Goal: Task Accomplishment & Management: Manage account settings

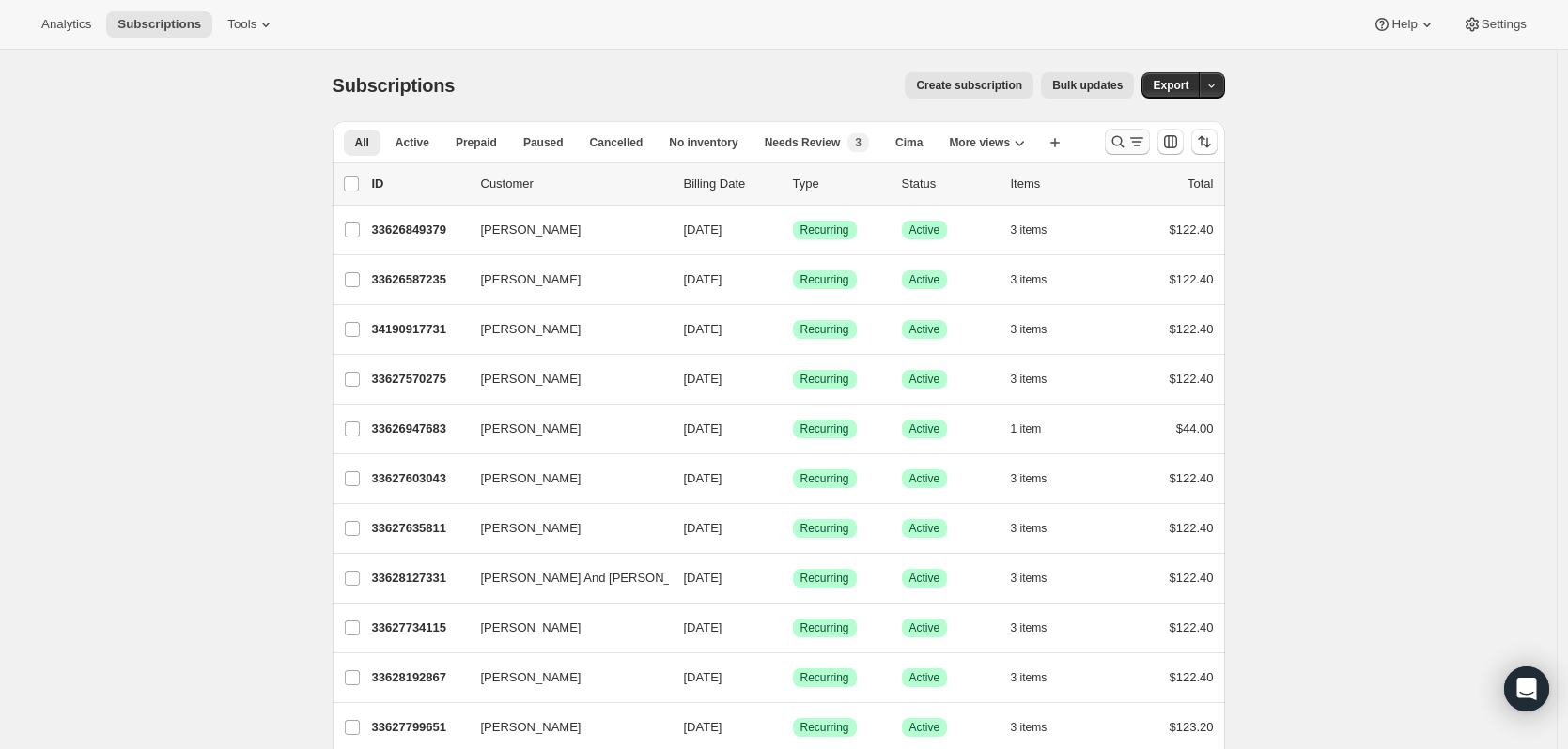
click at [1137, 149] on icon "Search and filter results" at bounding box center [1136, 141] width 19 height 19
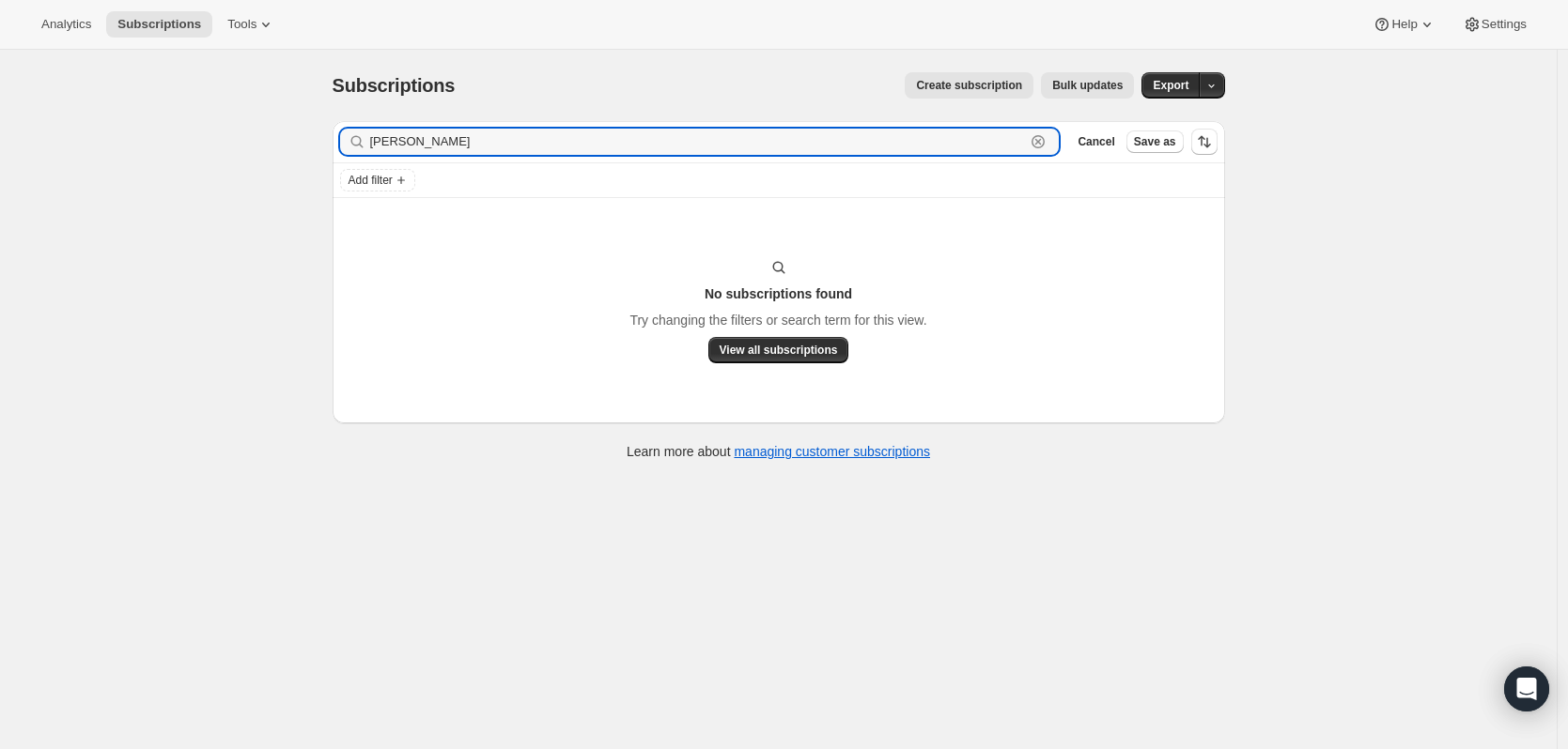
type input "[PERSON_NAME]"
click at [1047, 147] on icon "button" at bounding box center [1037, 141] width 19 height 19
type input "[PERSON_NAME]"
click at [1044, 137] on icon "button" at bounding box center [1037, 141] width 13 height 13
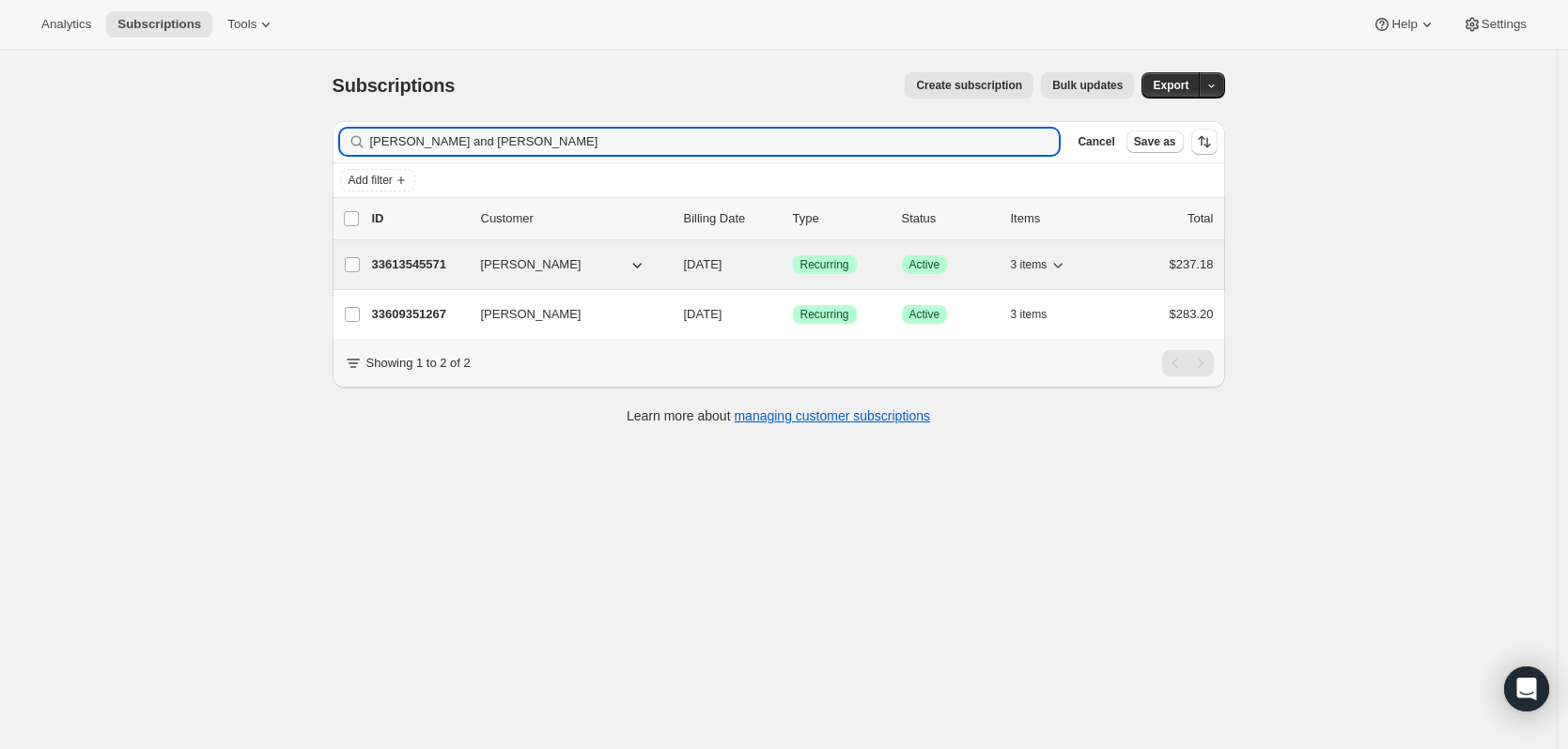
click at [1047, 269] on span "3 items" at bounding box center [1029, 264] width 36 height 15
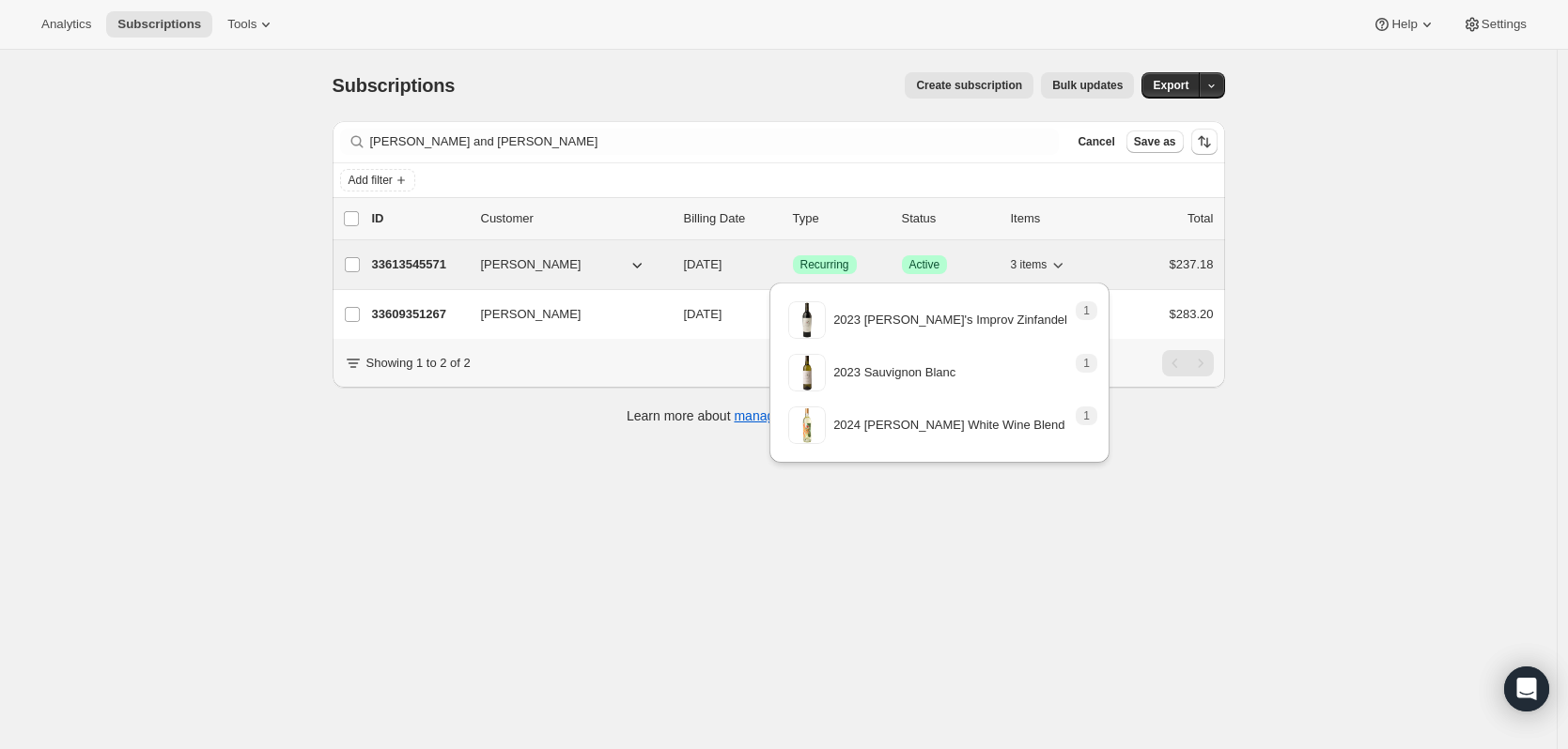
click at [1054, 272] on button "3 items" at bounding box center [1039, 265] width 57 height 26
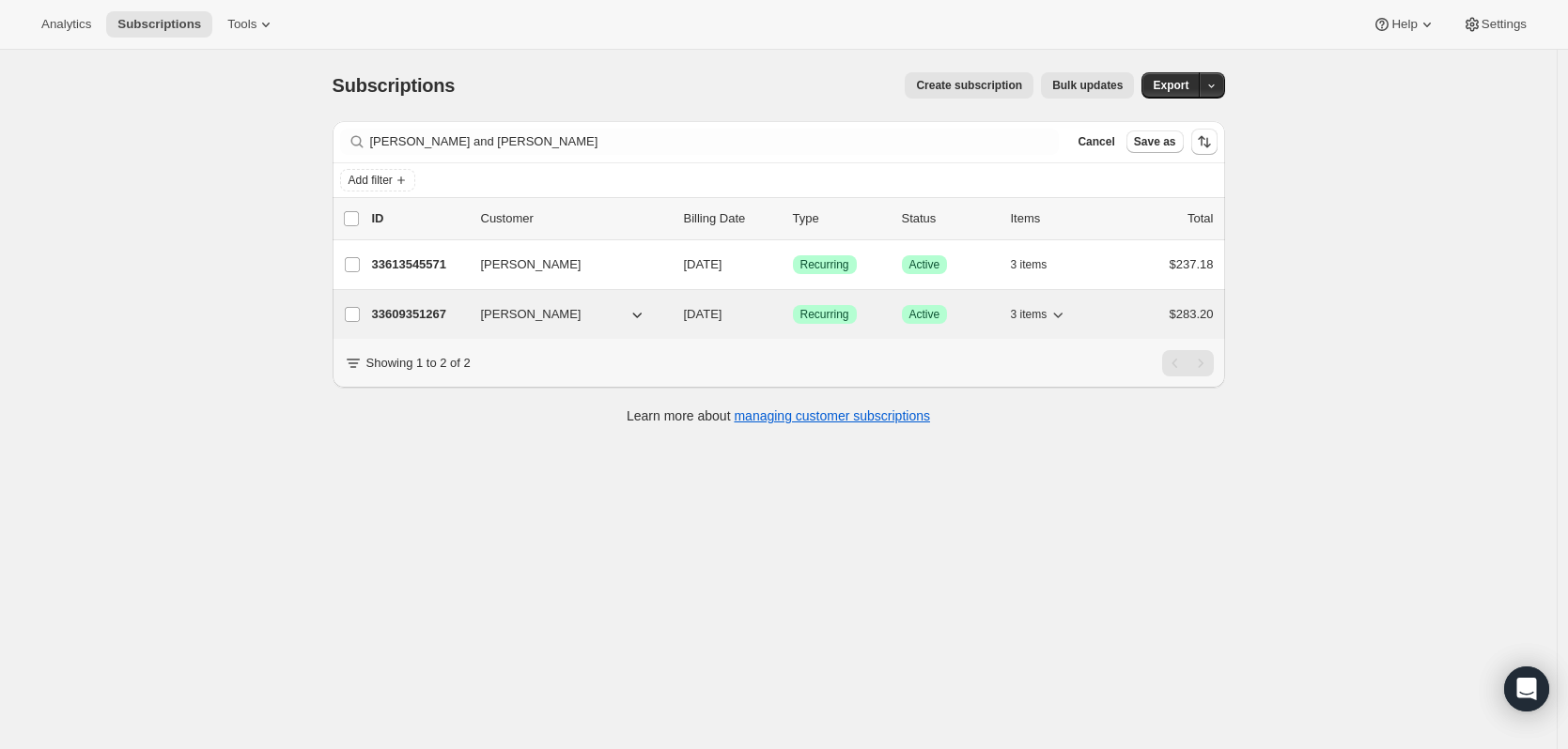
click at [1054, 324] on button "3 items" at bounding box center [1039, 314] width 57 height 26
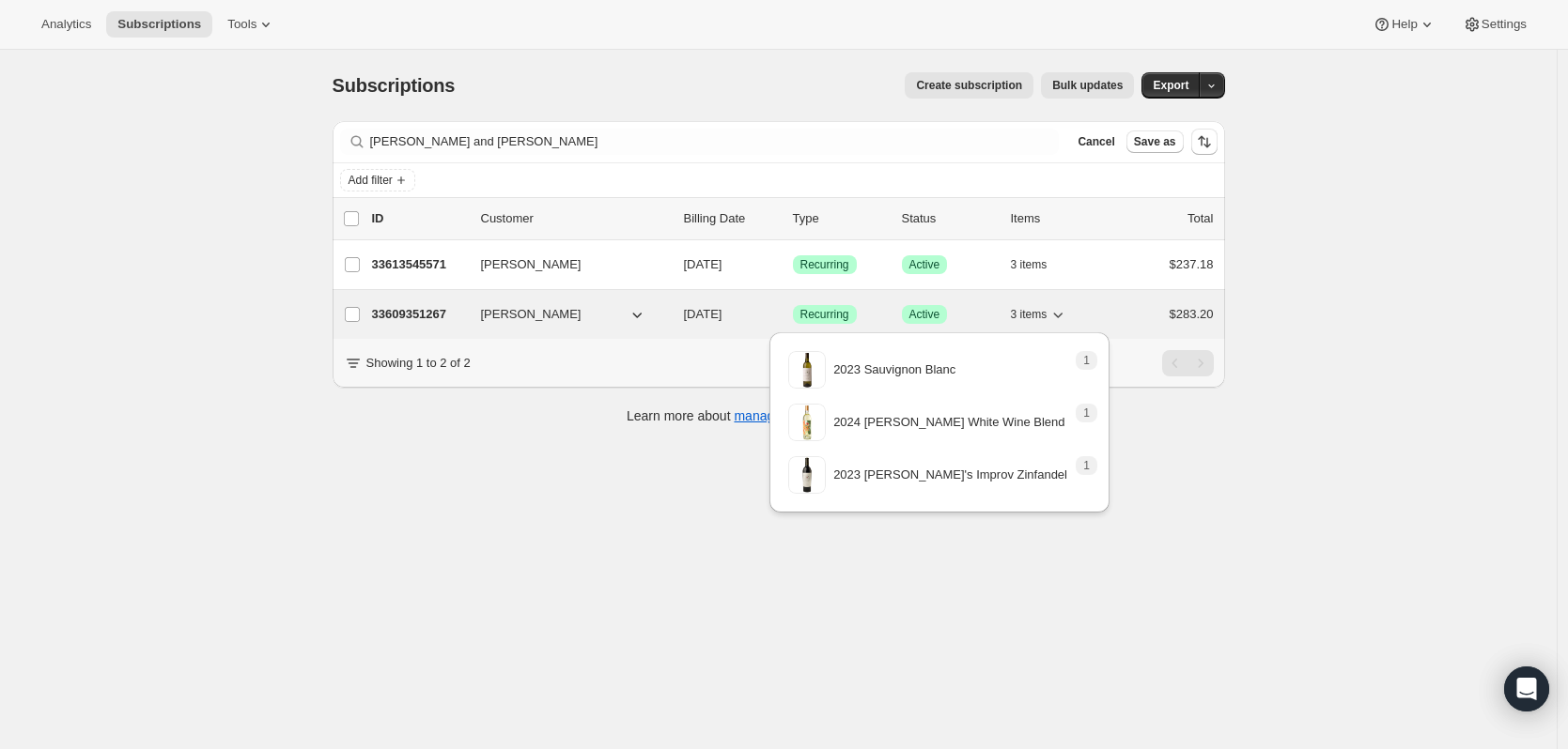
click at [1054, 324] on button "3 items" at bounding box center [1039, 314] width 57 height 26
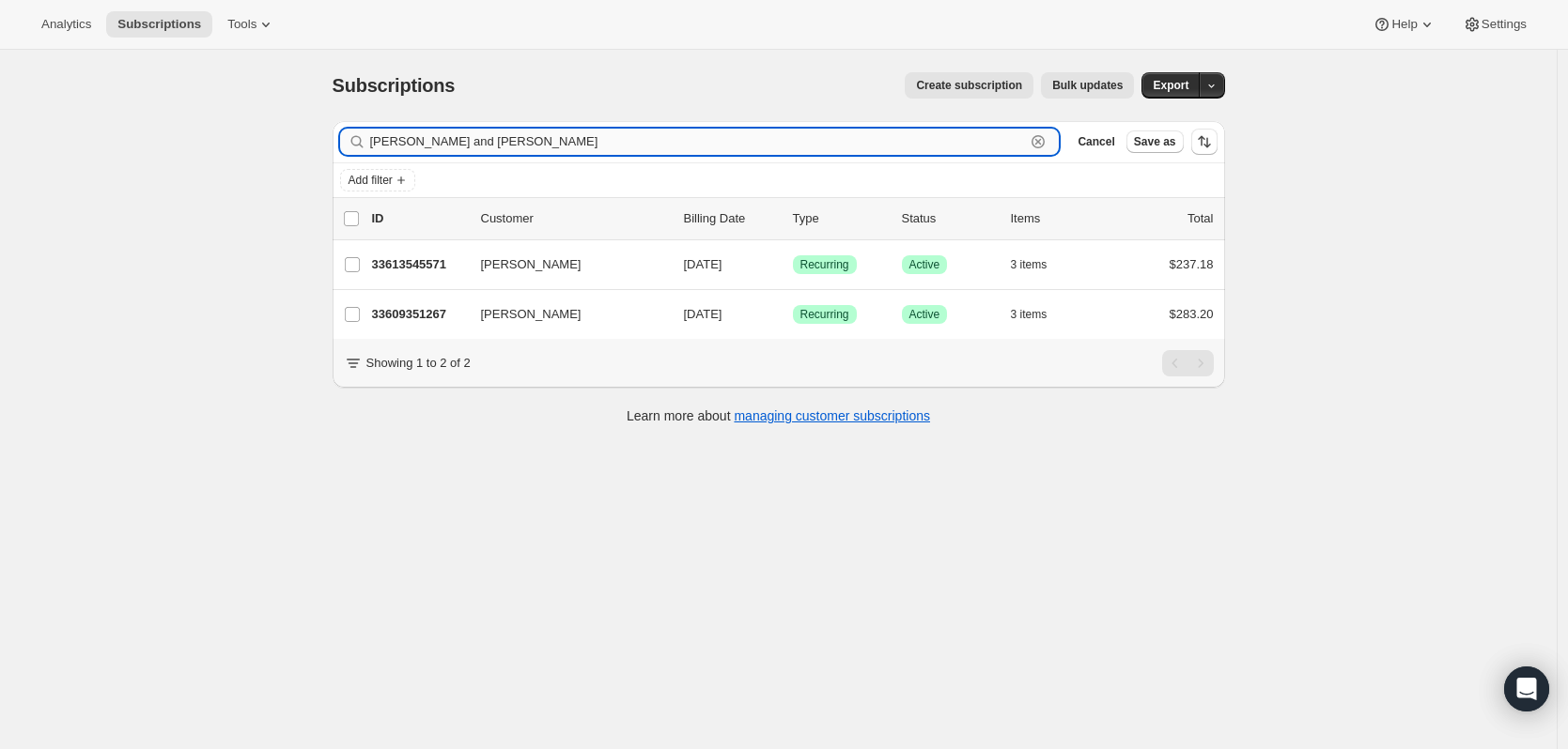
click at [533, 147] on input "[PERSON_NAME] and [PERSON_NAME]" at bounding box center [697, 141] width 656 height 26
click at [533, 146] on input "[PERSON_NAME] and [PERSON_NAME]" at bounding box center [697, 141] width 656 height 26
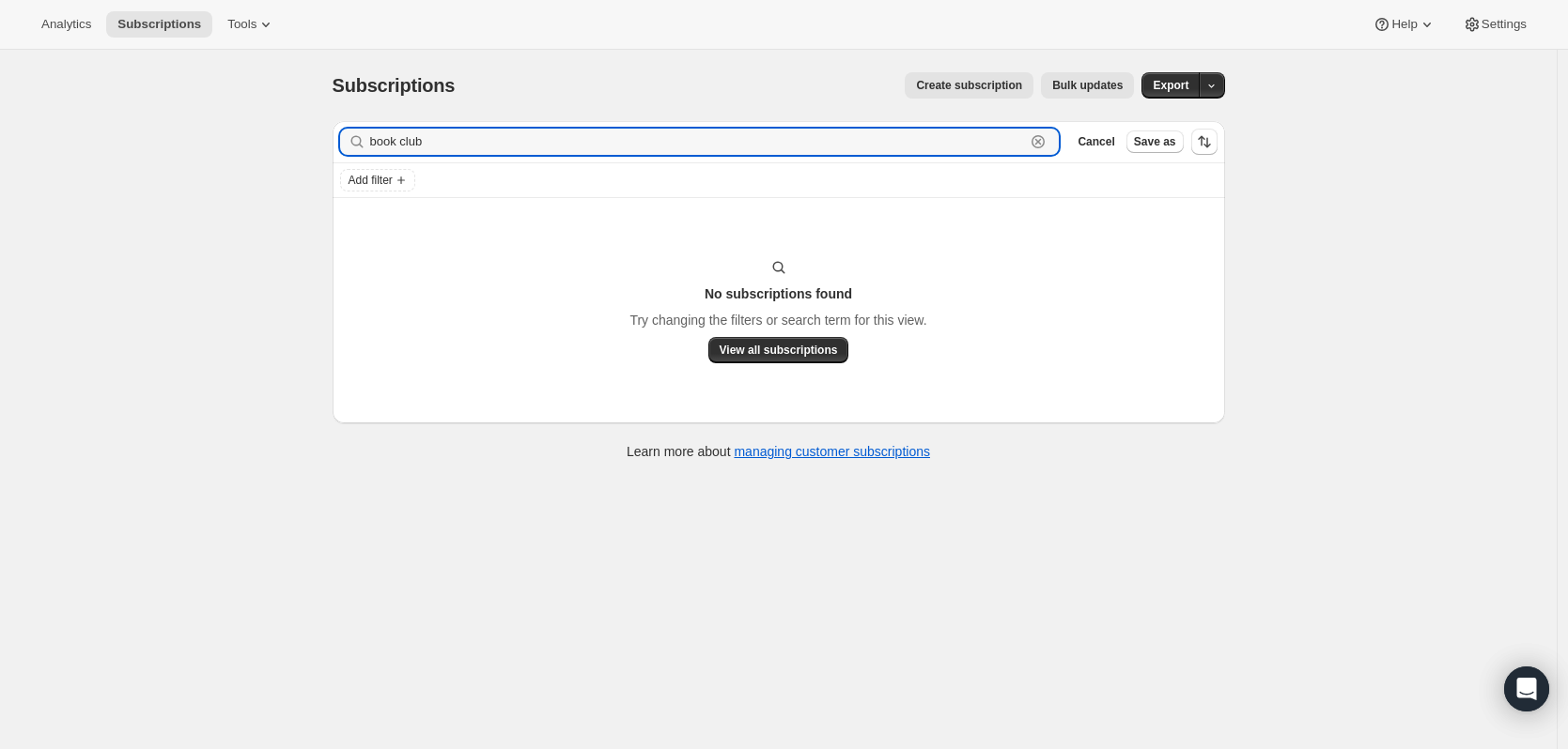
type input "book club"
click at [1047, 145] on icon "button" at bounding box center [1037, 141] width 19 height 19
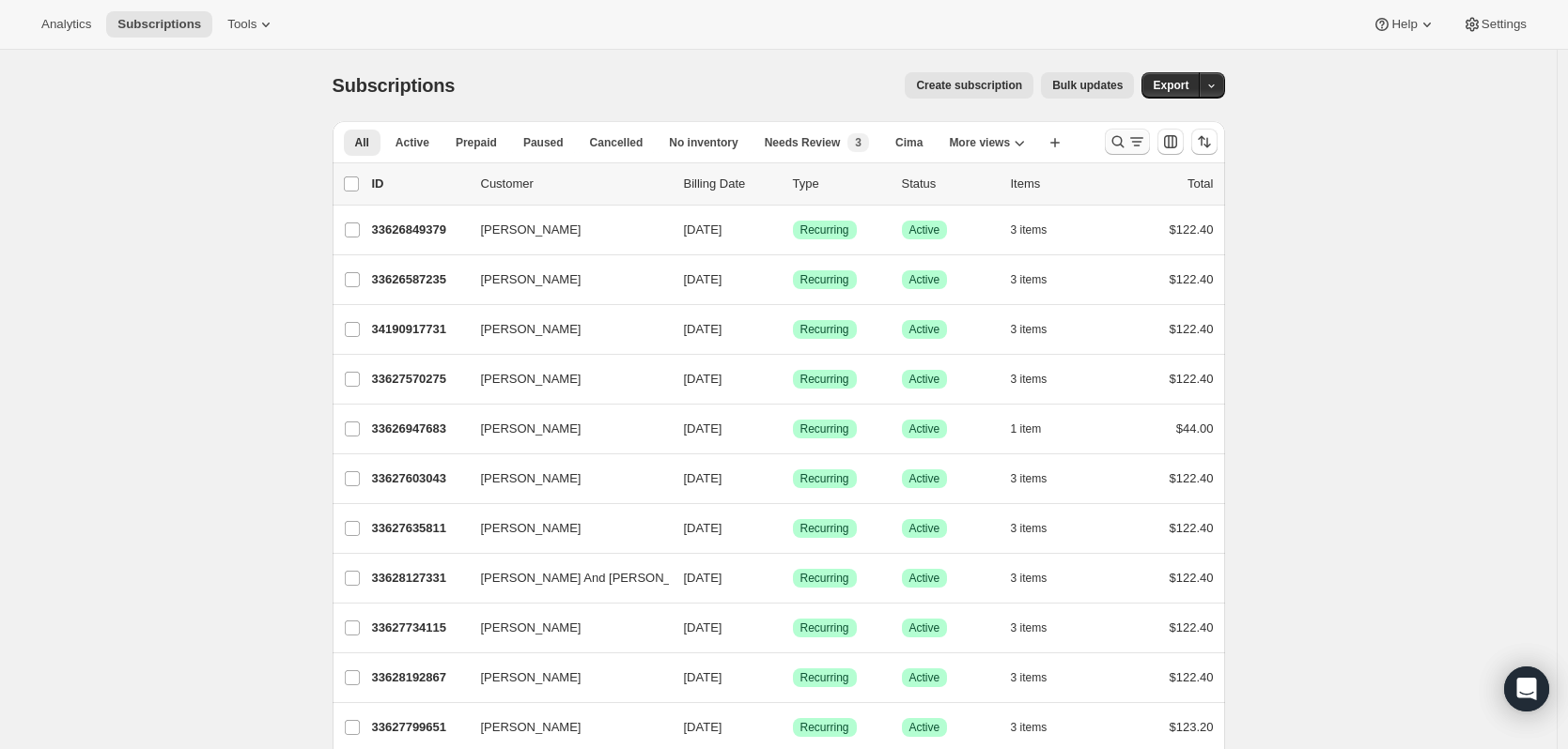
click at [1130, 132] on button "Search and filter results" at bounding box center [1127, 141] width 45 height 26
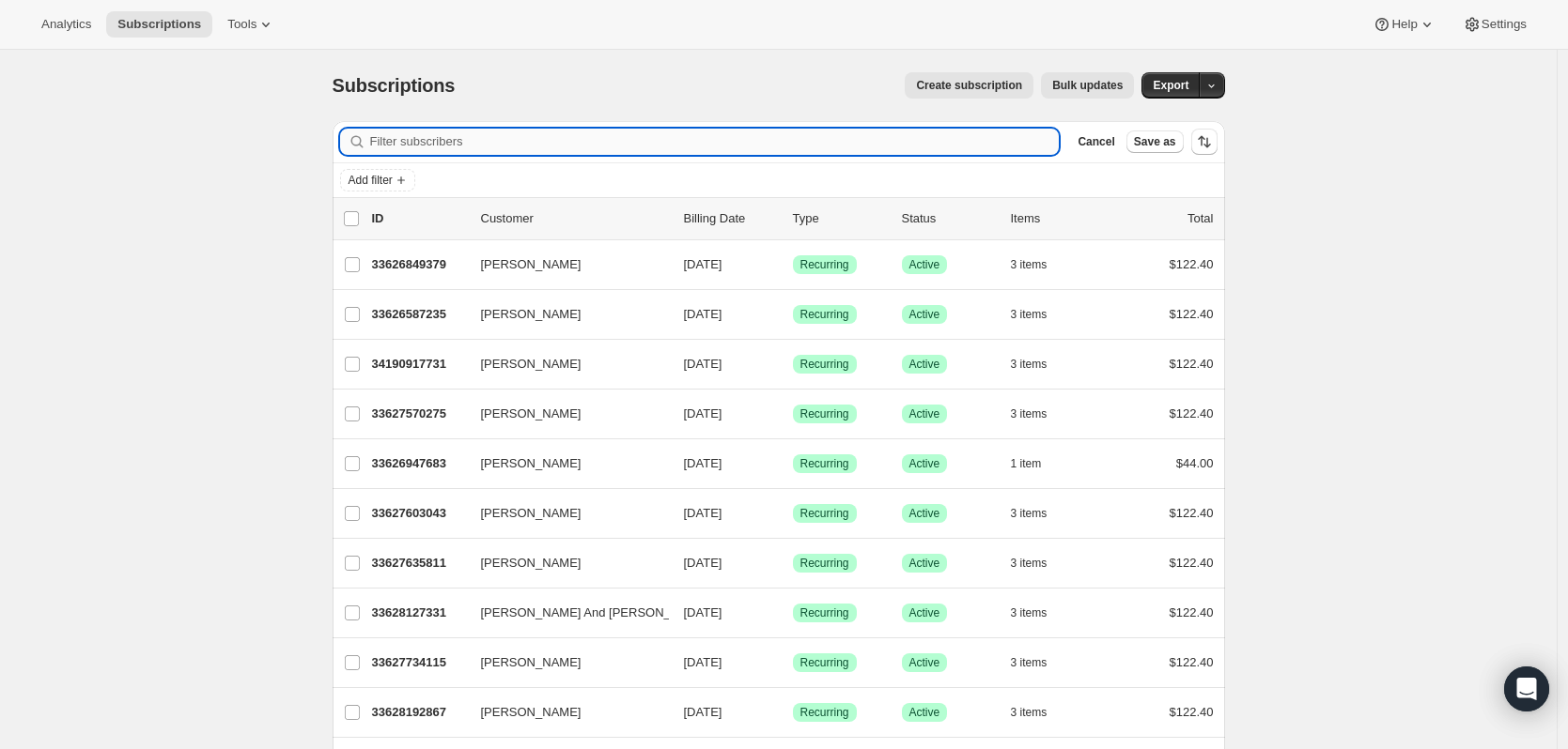
click at [416, 151] on input "Filter subscribers" at bounding box center [714, 141] width 689 height 26
click at [796, 137] on input "Filter subscribers" at bounding box center [714, 141] width 689 height 26
click at [557, 144] on input "Filter subscribers" at bounding box center [714, 141] width 689 height 26
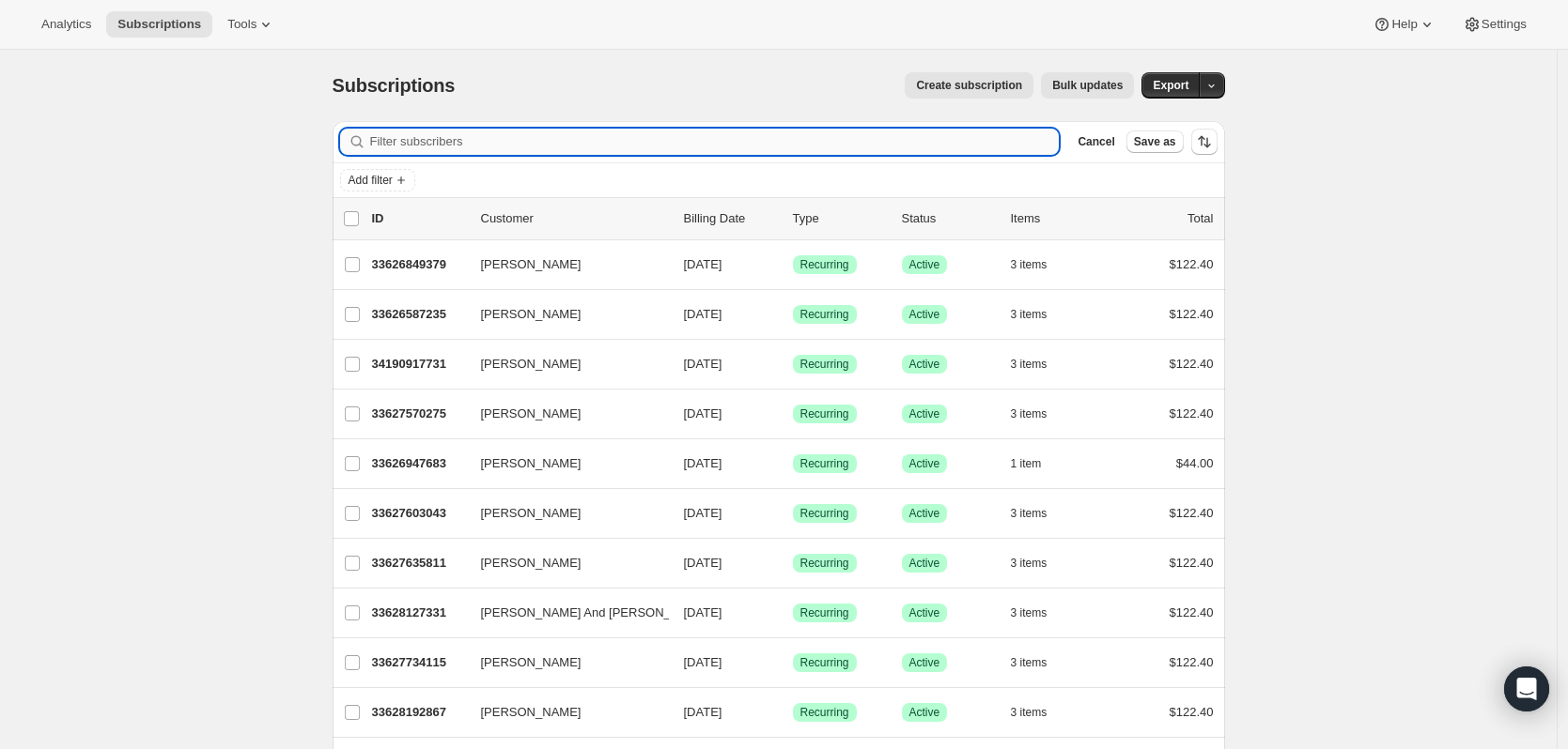
click at [1052, 143] on input "Filter subscribers" at bounding box center [714, 141] width 689 height 26
click at [506, 128] on input "Filter subscribers" at bounding box center [714, 141] width 689 height 26
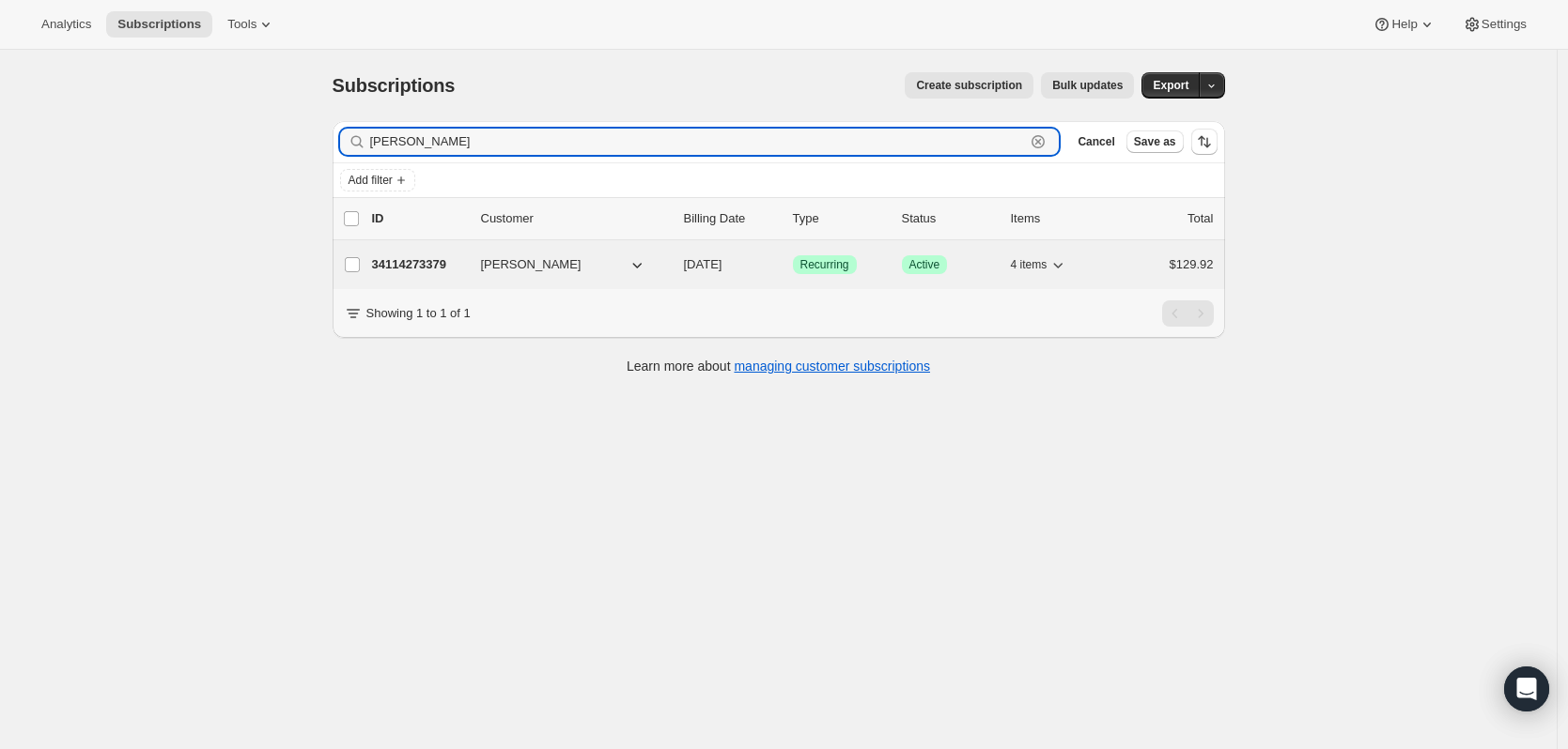
type input "debbie cossi"
click at [425, 256] on p "34114273379" at bounding box center [419, 265] width 94 height 19
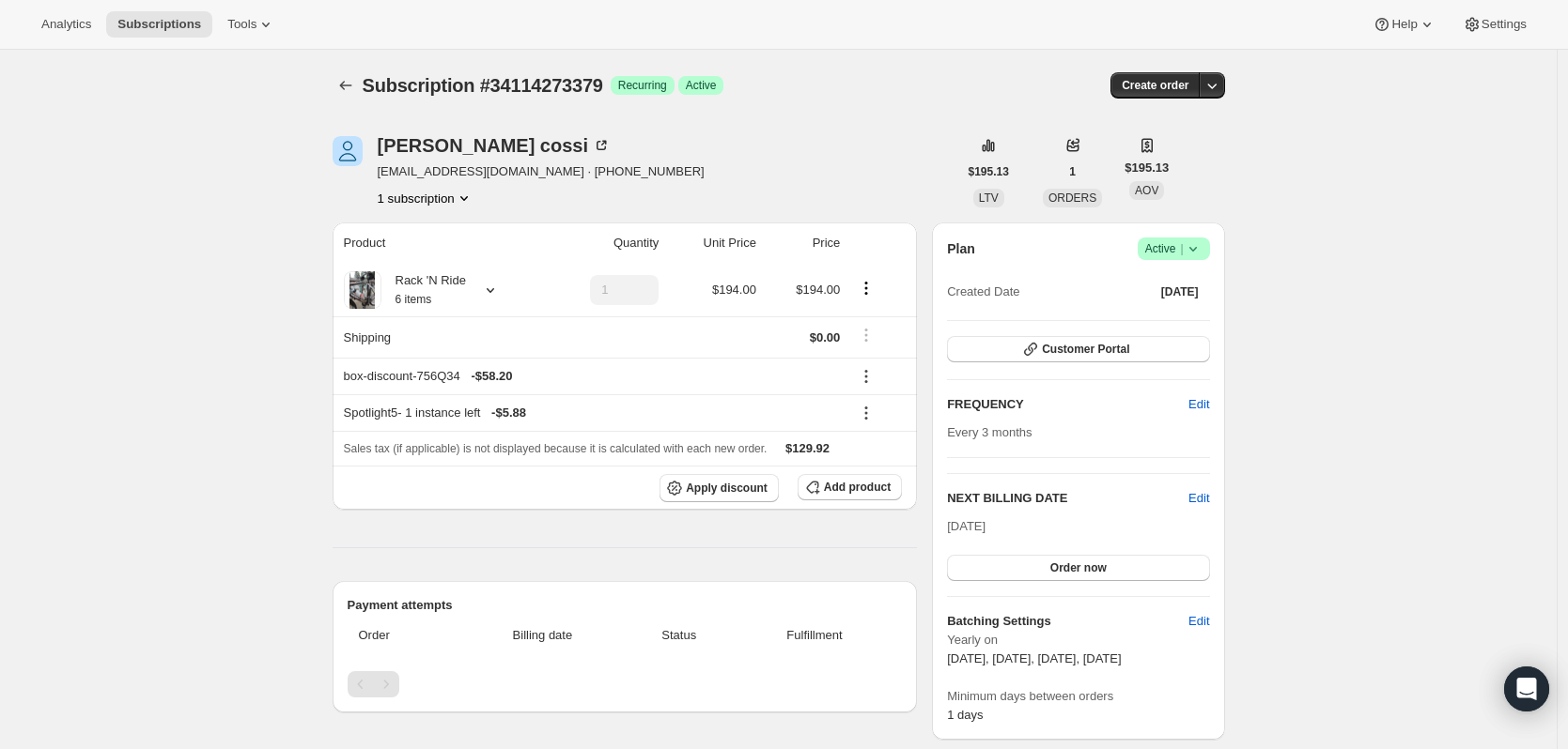
click at [916, 547] on div "Product Quantity Unit Price Price Rack 'N Ride 6 items 1 $194.00 $194.00 Shippi…" at bounding box center [625, 622] width 585 height 799
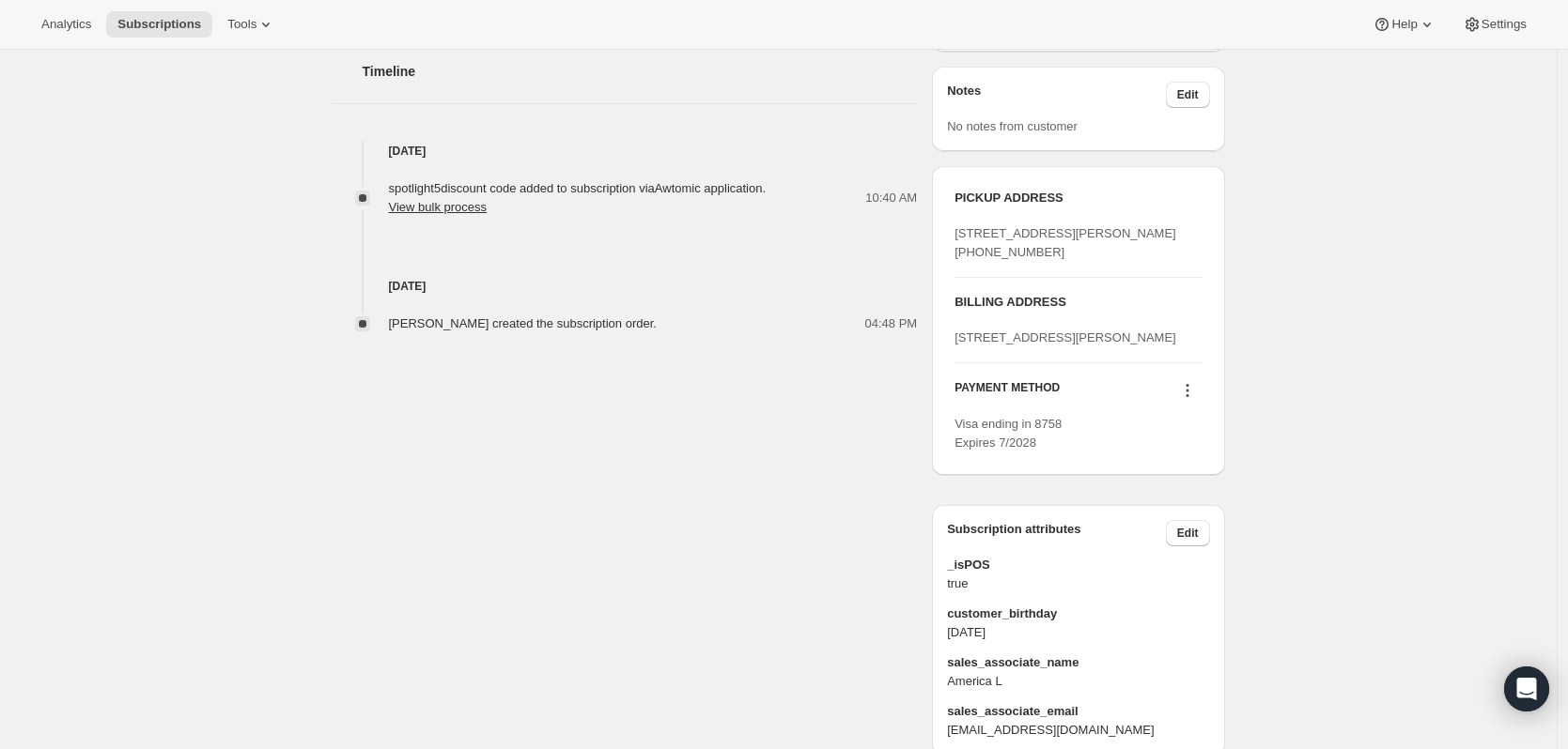
scroll to position [842, 0]
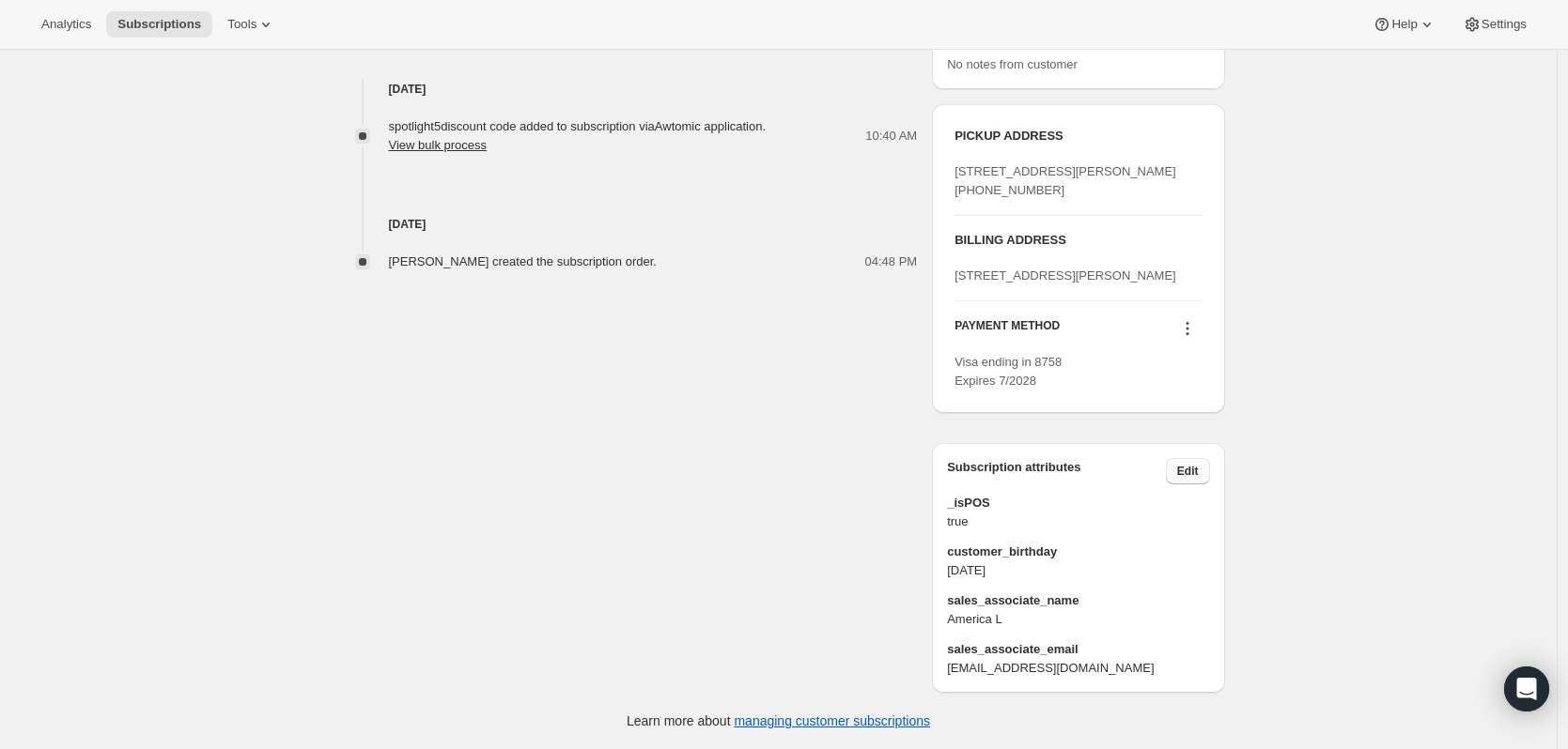
click at [1193, 474] on span "Edit" at bounding box center [1188, 471] width 22 height 15
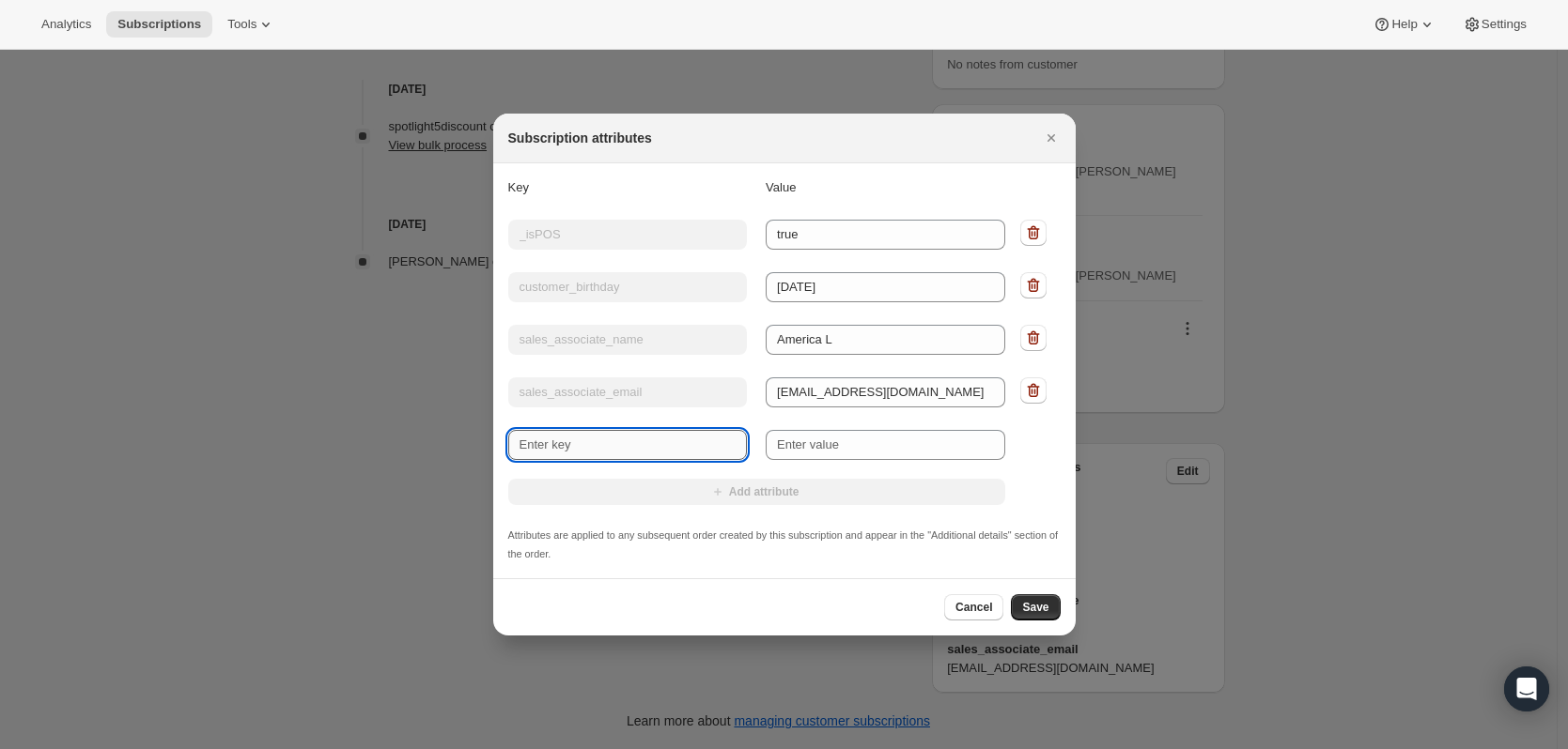
click at [693, 447] on input "New key" at bounding box center [628, 445] width 239 height 30
click at [1059, 133] on icon "Close" at bounding box center [1050, 137] width 19 height 19
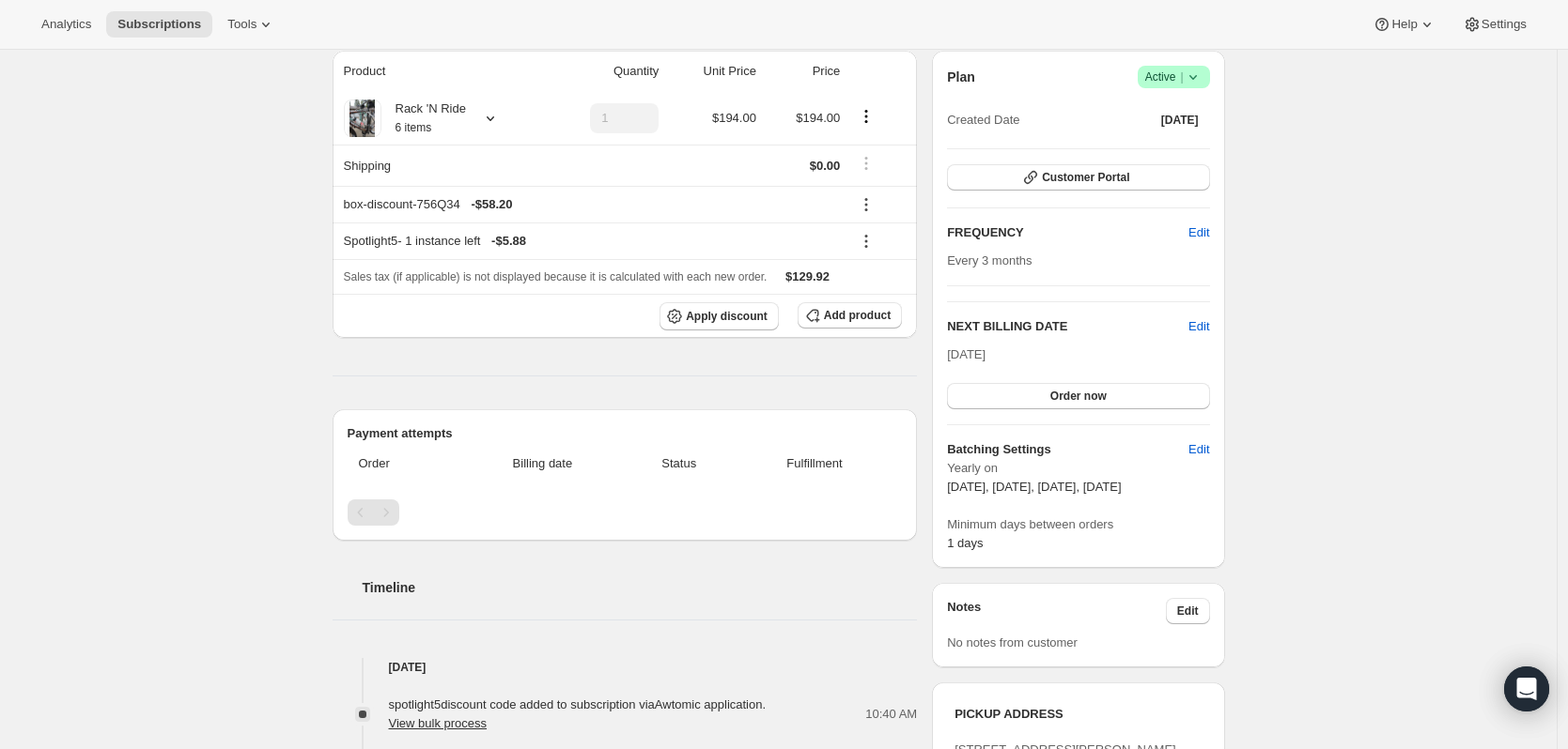
scroll to position [375, 0]
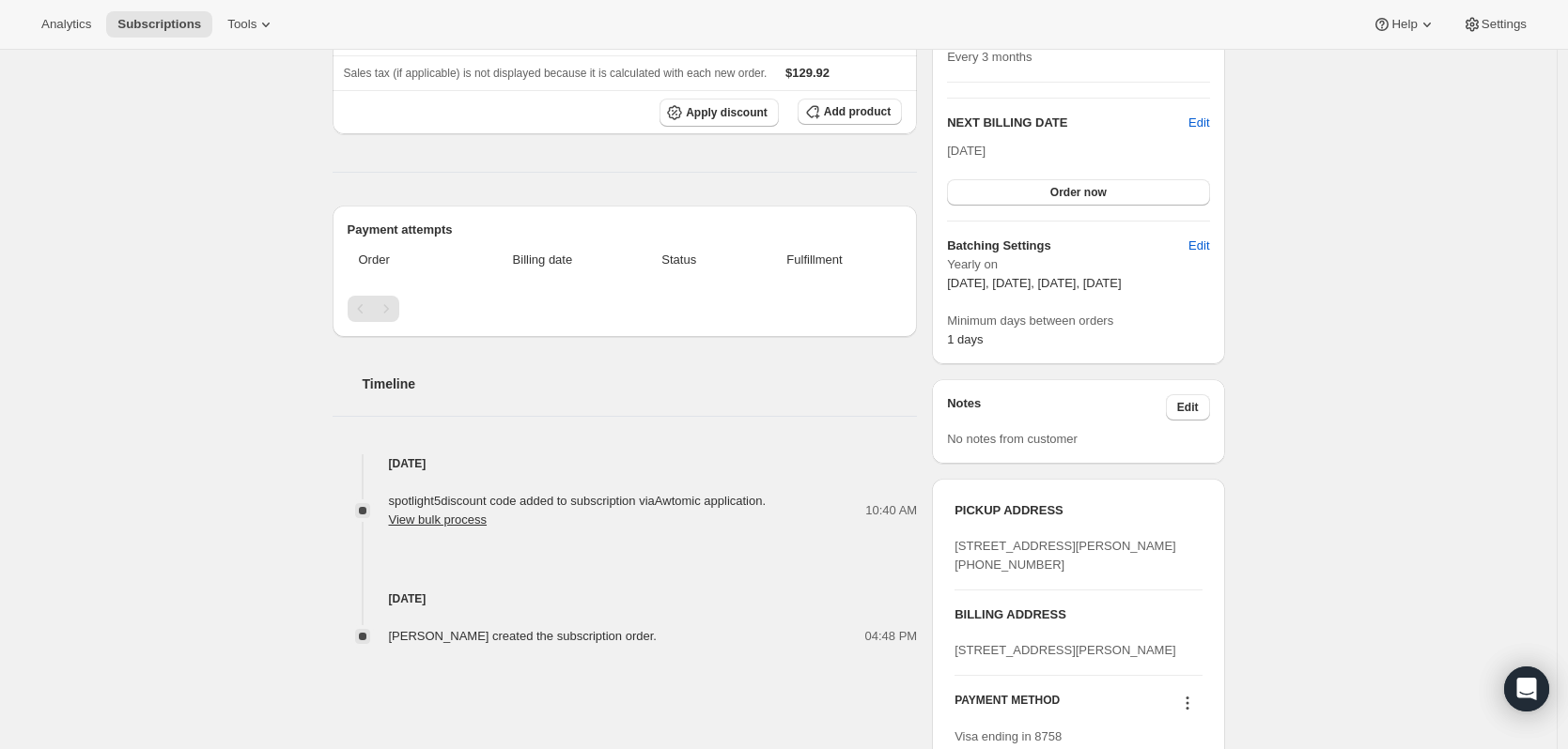
click at [1143, 435] on div "No notes from customer" at bounding box center [1078, 439] width 262 height 19
click at [1190, 394] on button "Edit" at bounding box center [1188, 407] width 44 height 26
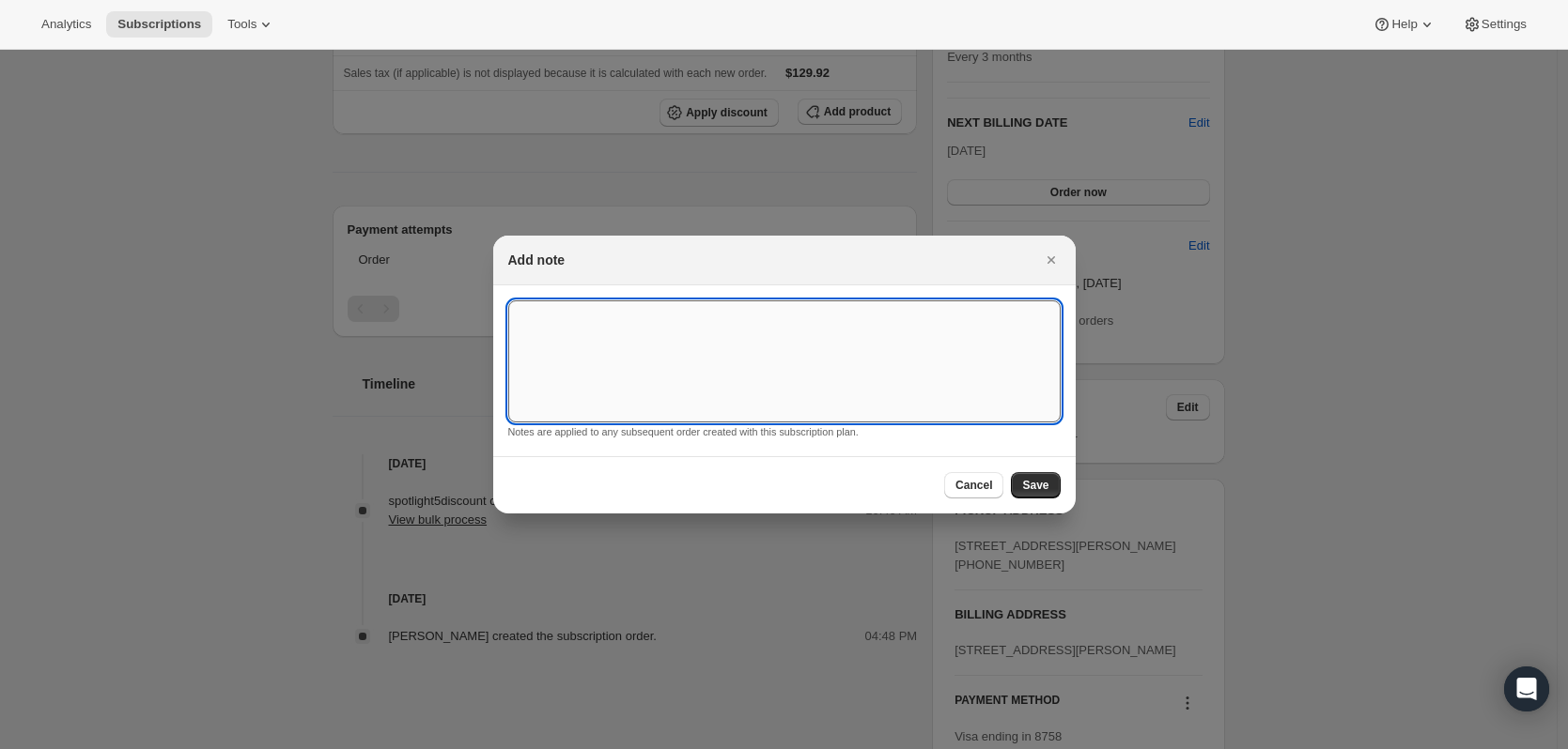
click at [953, 379] on textarea ":rc9:" at bounding box center [784, 362] width 552 height 123
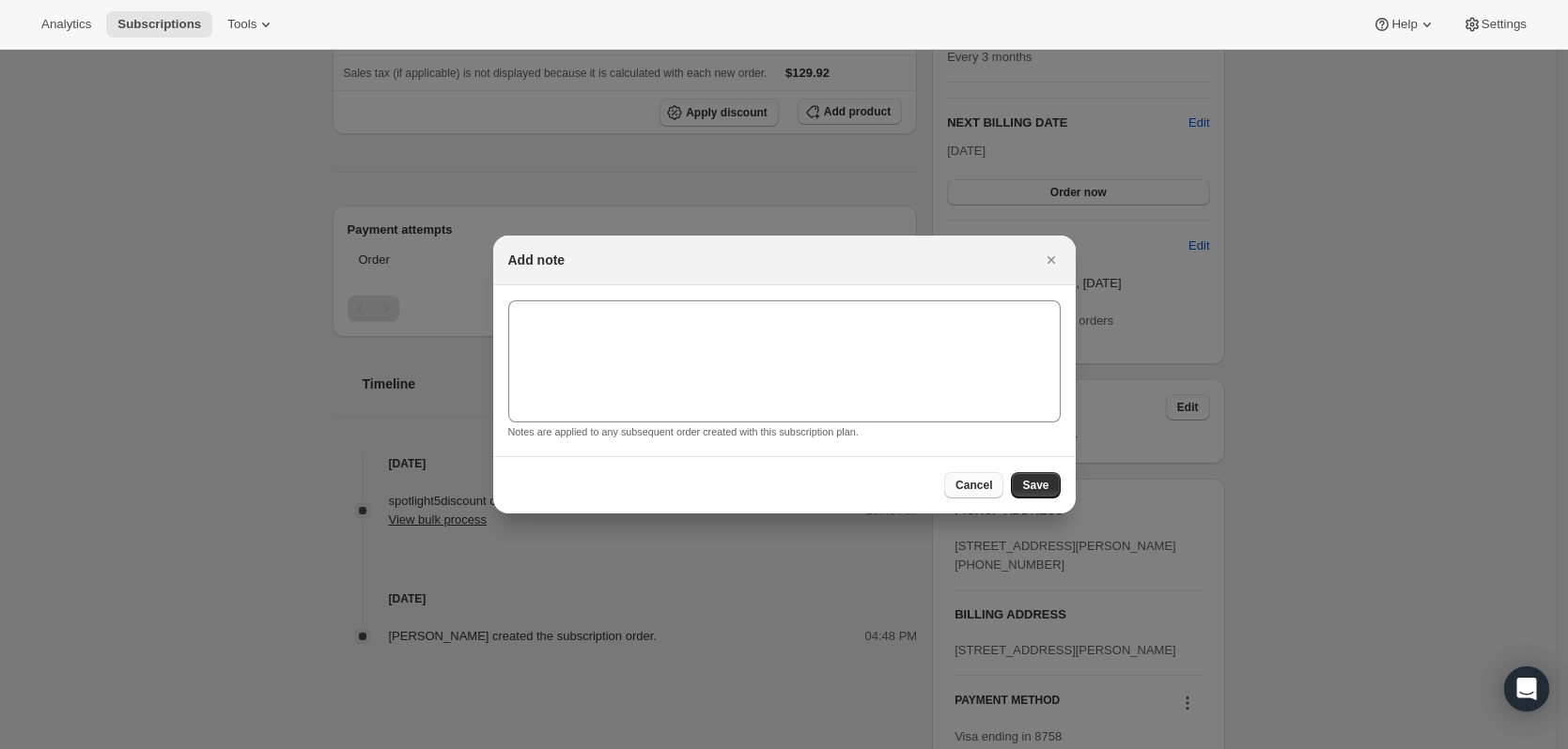
click at [976, 491] on span "Cancel" at bounding box center [973, 485] width 36 height 15
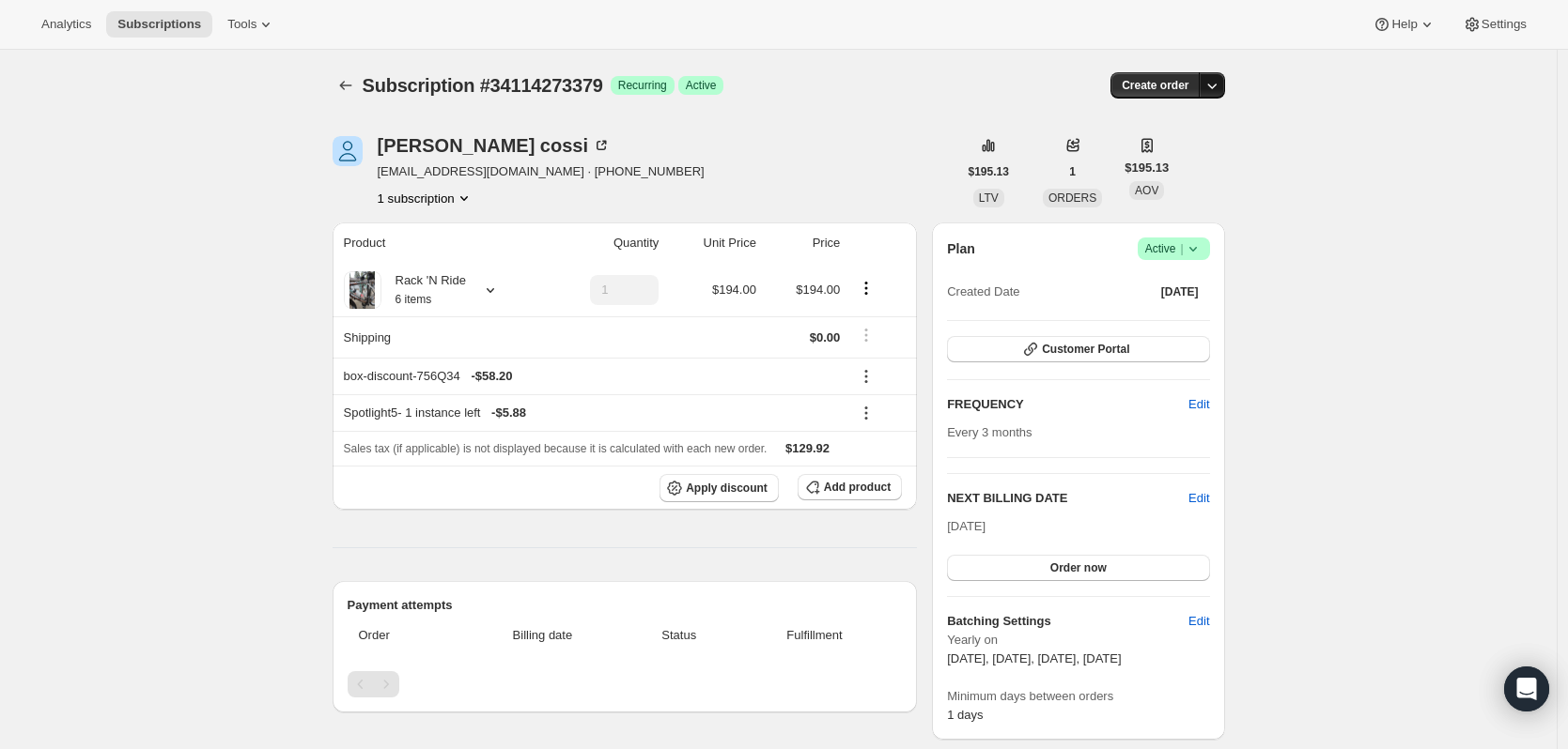
click at [1216, 87] on icon "button" at bounding box center [1212, 86] width 10 height 6
click at [1506, 20] on span "Settings" at bounding box center [1504, 24] width 45 height 15
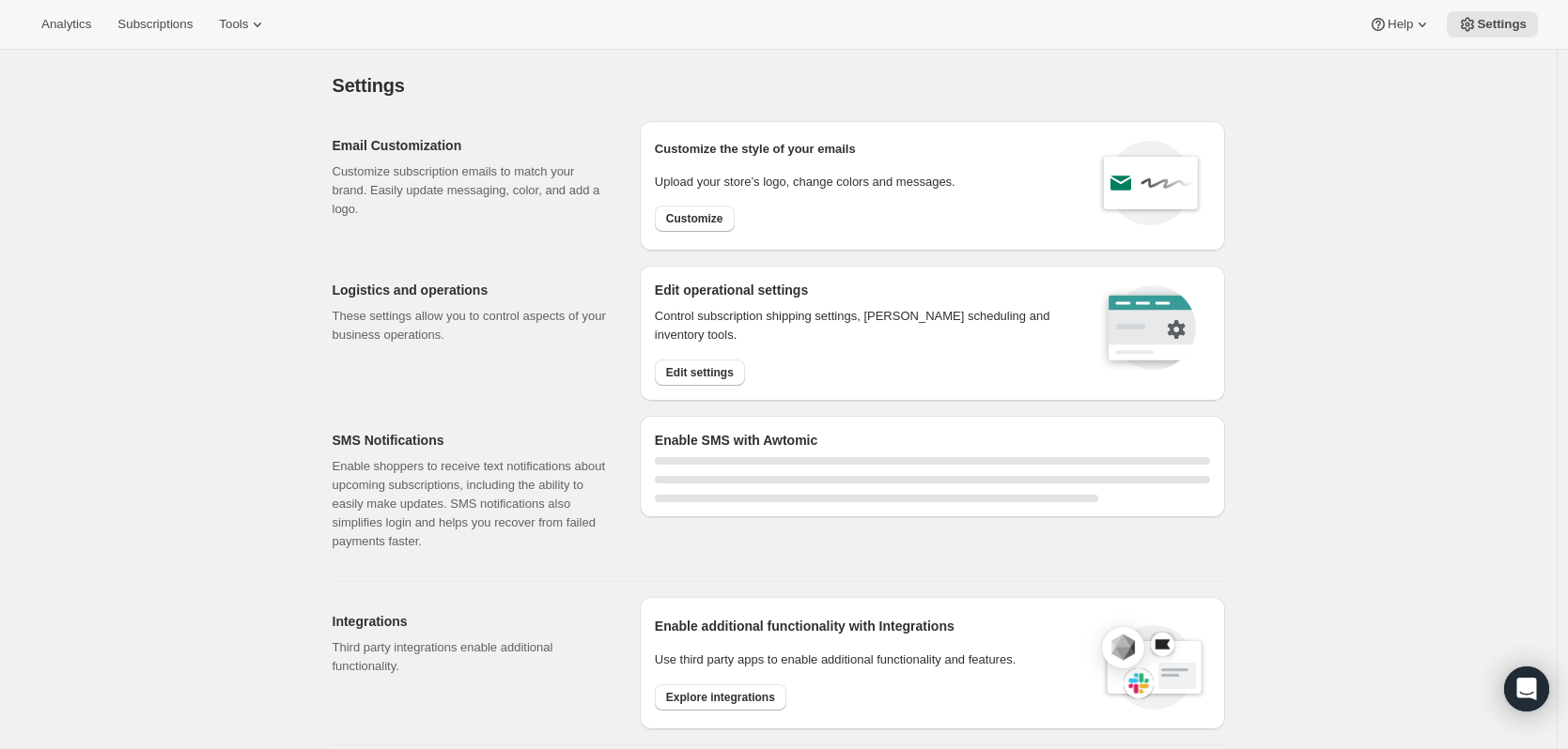
select select "17:00"
select select "09:00"
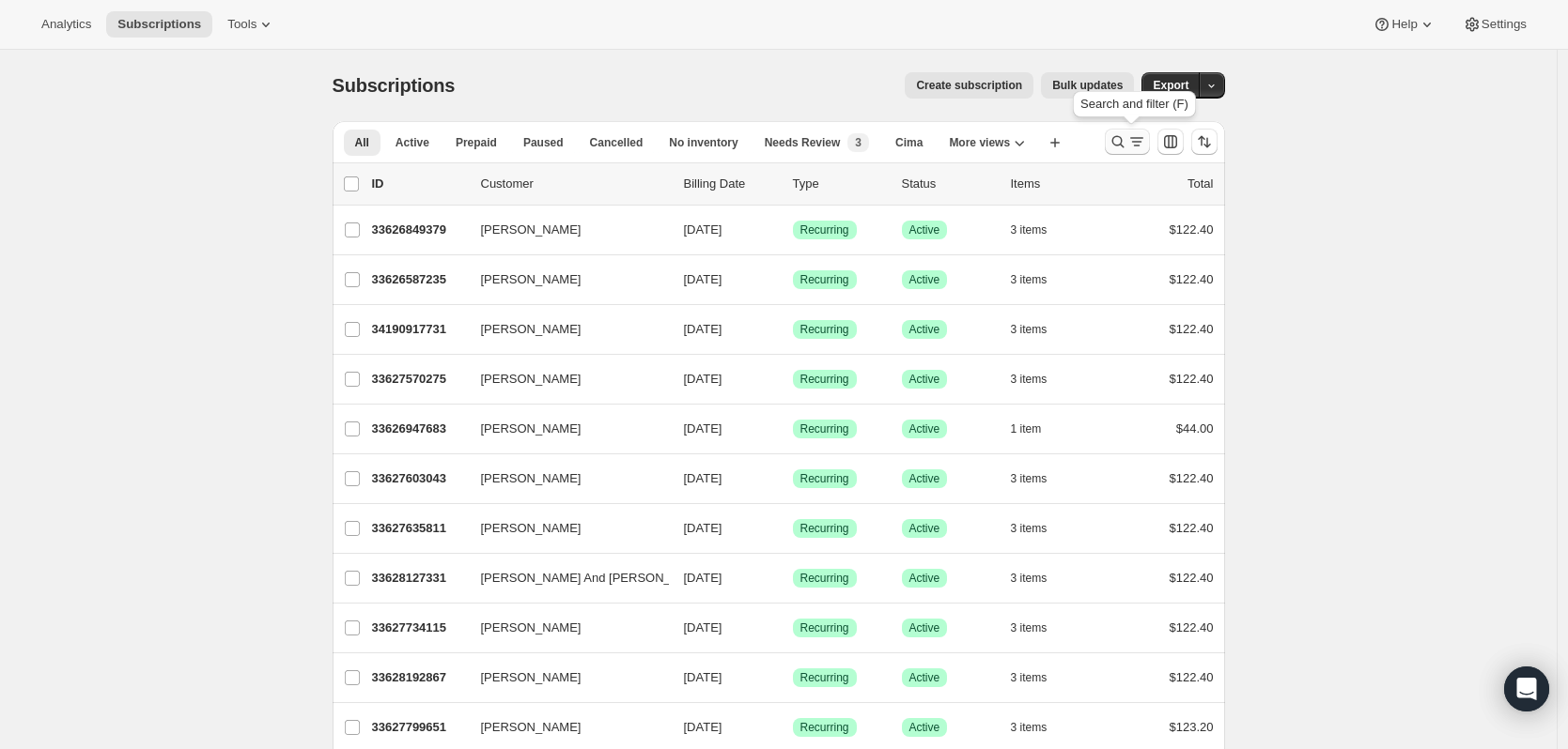
click at [1146, 139] on icon "Search and filter results" at bounding box center [1136, 141] width 19 height 19
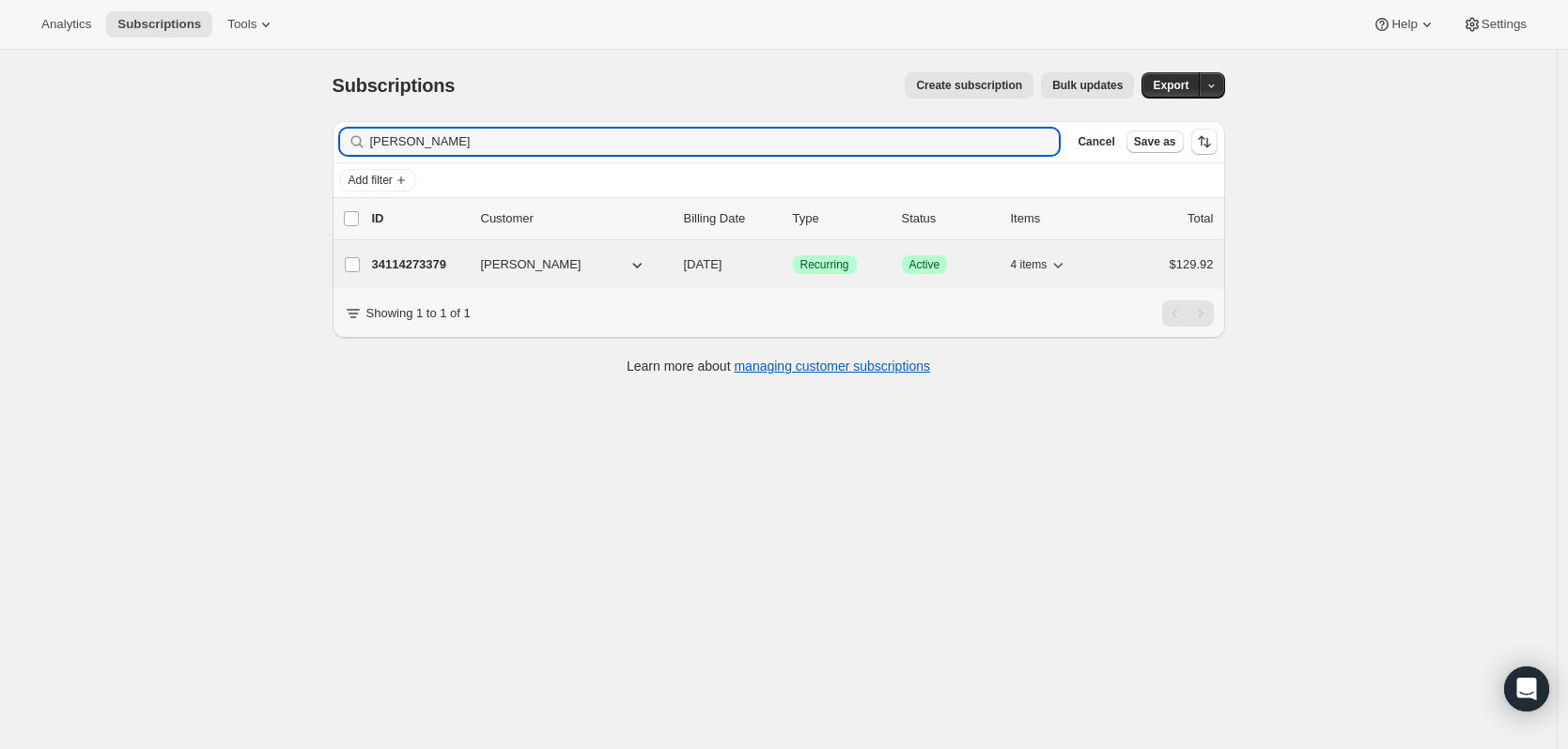
type input "debbie cossi"
click at [636, 269] on icon "button" at bounding box center [636, 265] width 19 height 19
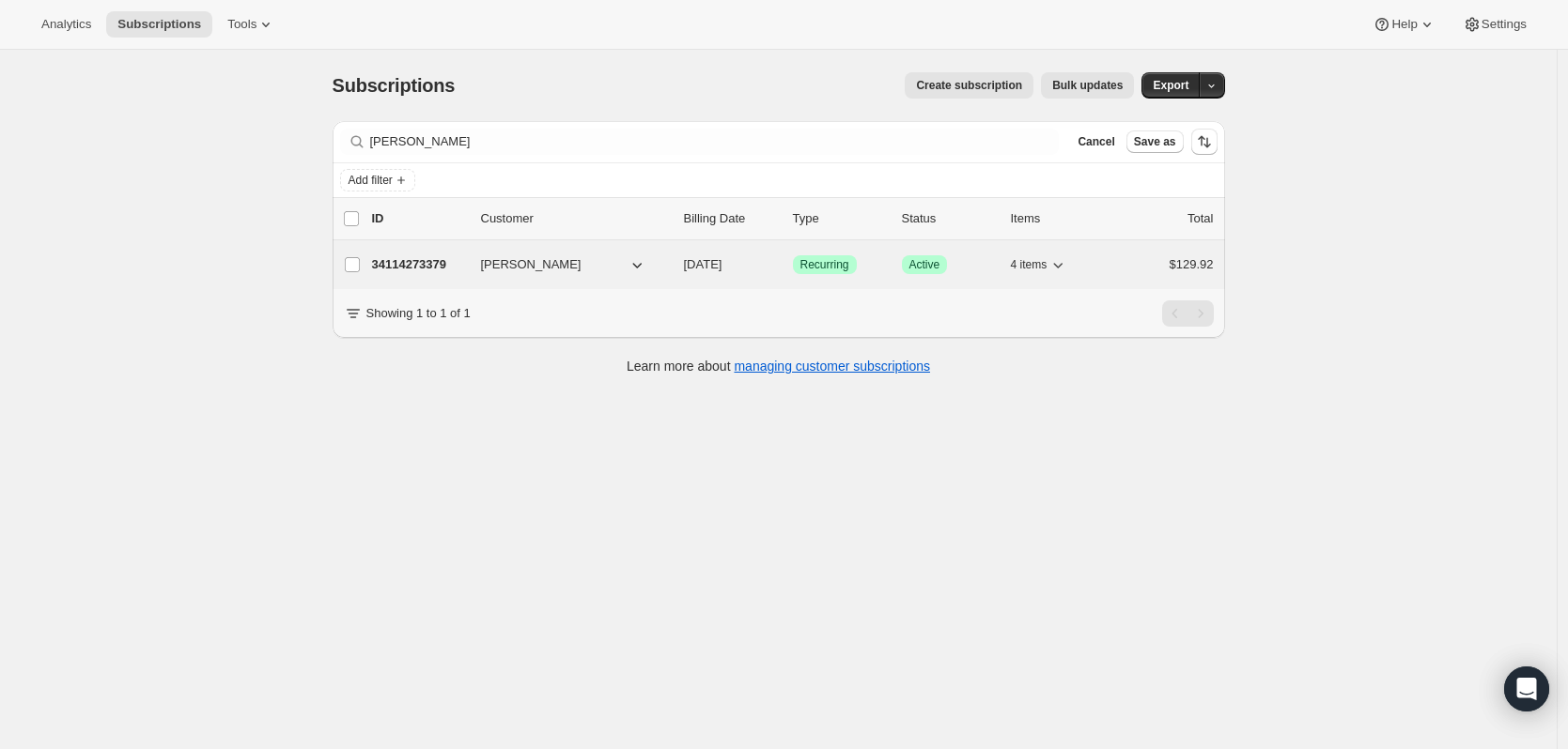
click at [442, 261] on p "34114273379" at bounding box center [419, 265] width 94 height 19
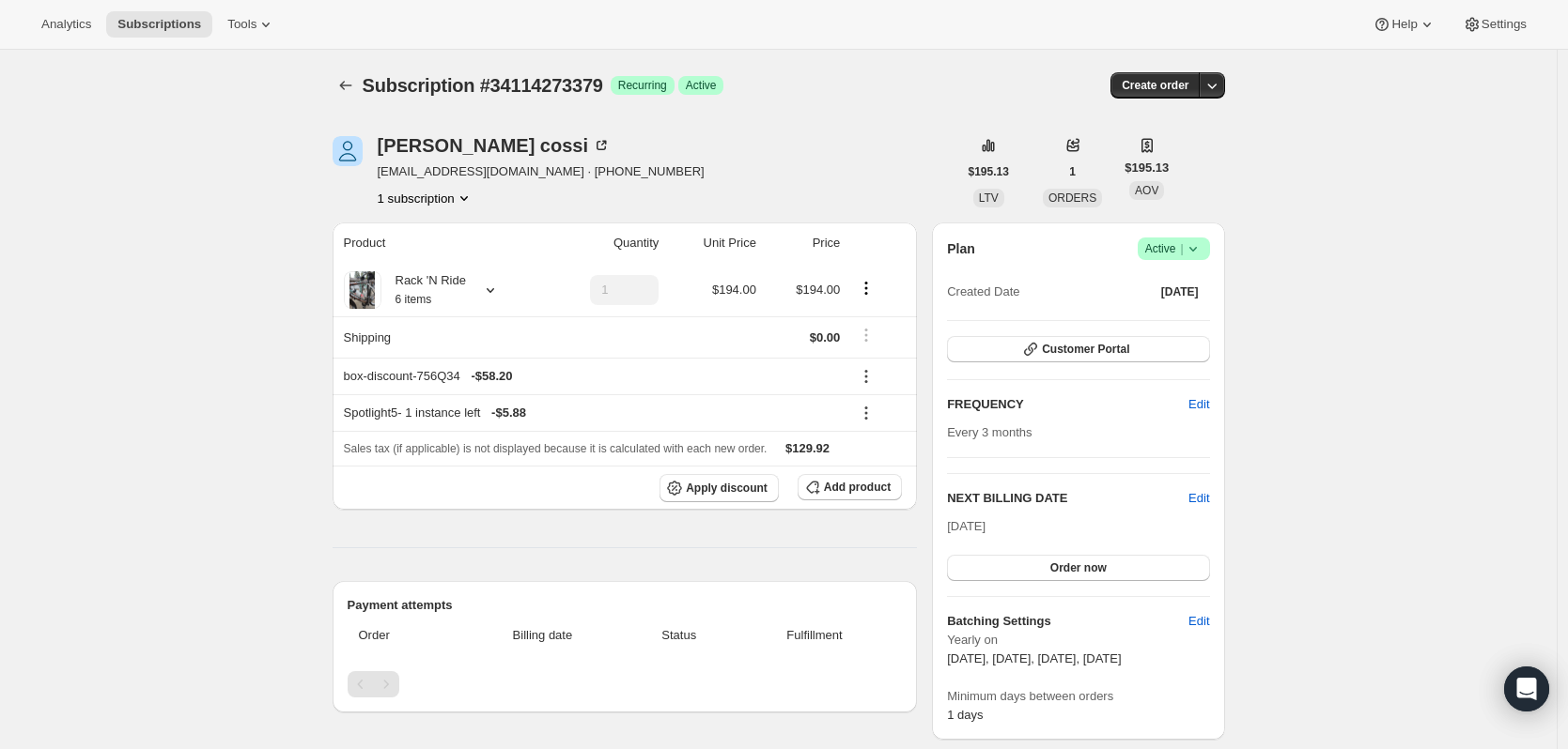
click at [464, 202] on icon "Product actions" at bounding box center [464, 198] width 19 height 19
click at [1193, 348] on button "Customer Portal" at bounding box center [1078, 349] width 262 height 26
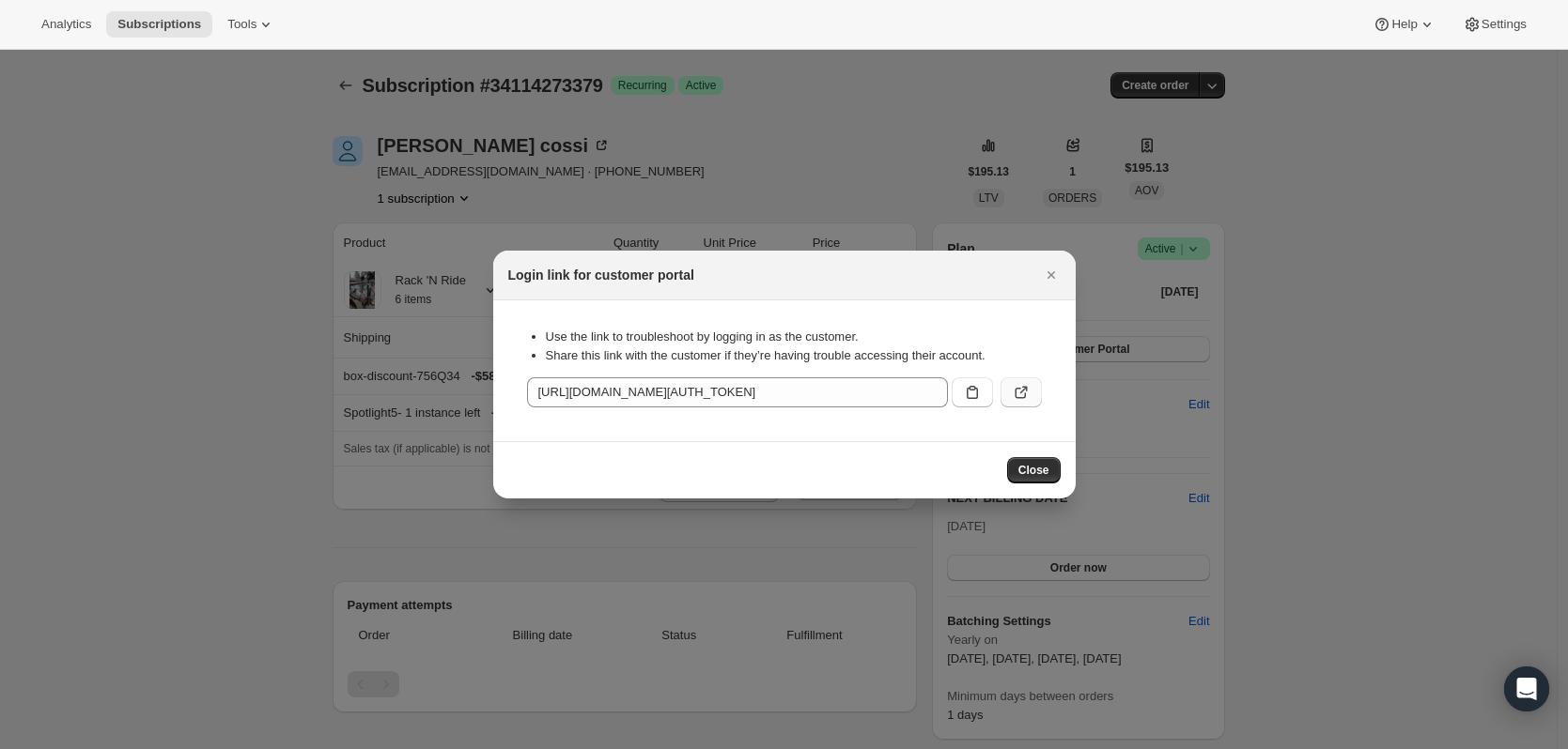
click at [1023, 385] on icon ":rc7:" at bounding box center [1021, 392] width 19 height 19
click at [1051, 278] on icon "Close" at bounding box center [1050, 275] width 19 height 19
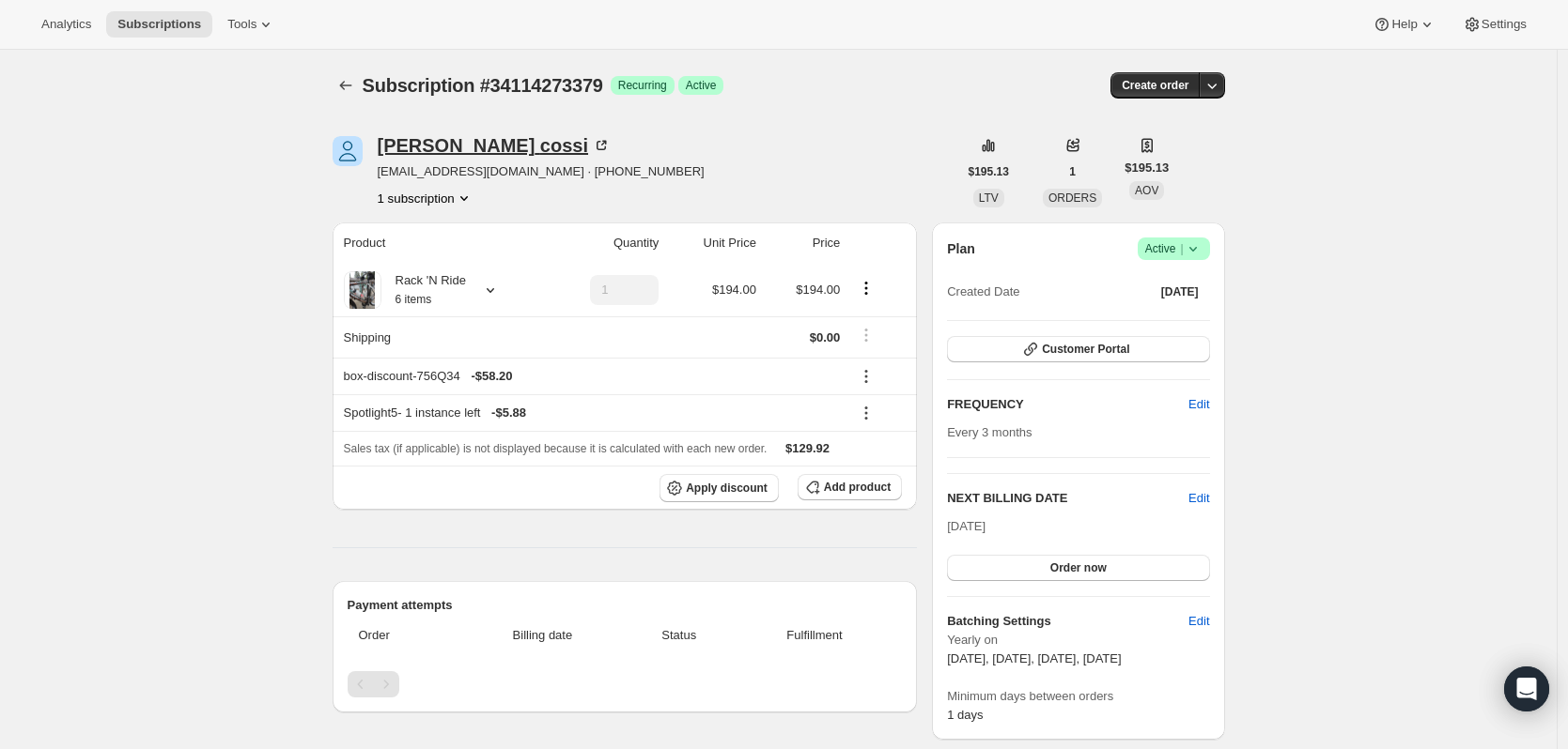
click at [591, 143] on icon at bounding box center [600, 145] width 19 height 19
